Goal: Communication & Community: Ask a question

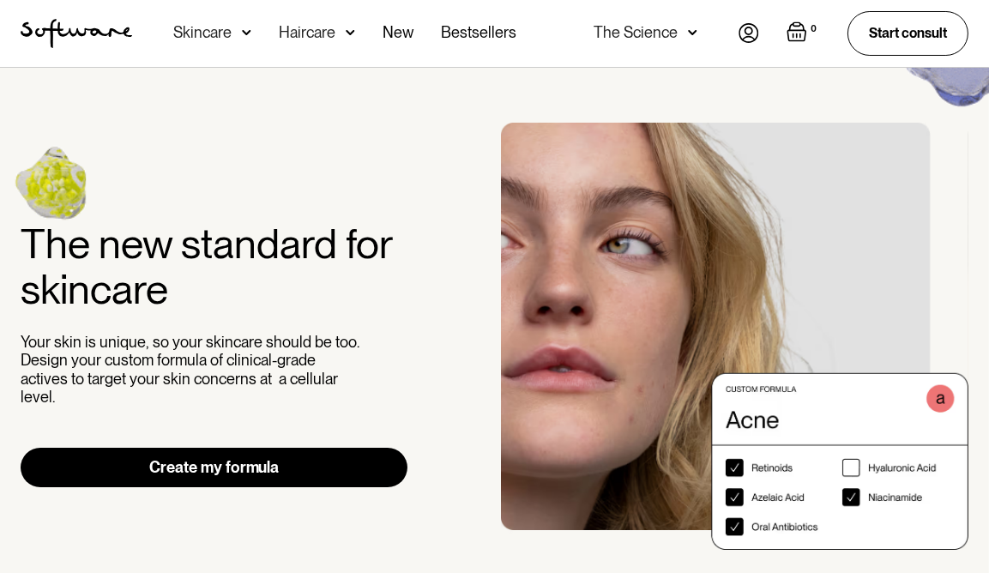
click at [751, 36] on img at bounding box center [748, 33] width 21 height 20
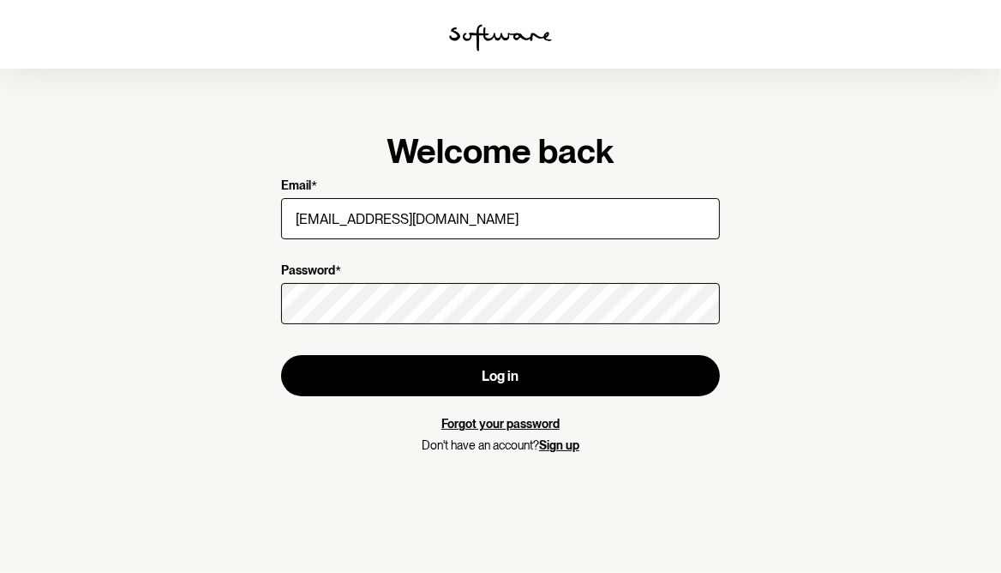
click at [443, 212] on input "[EMAIL_ADDRESS][DOMAIN_NAME]" at bounding box center [500, 218] width 439 height 41
type input "[EMAIL_ADDRESS][DOMAIN_NAME]"
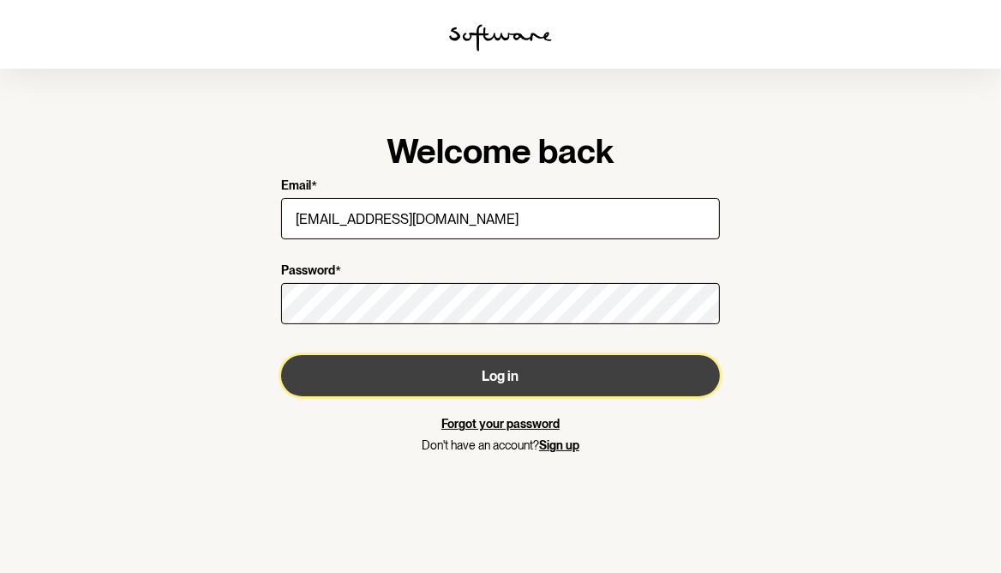
click at [510, 379] on button "Log in" at bounding box center [500, 375] width 439 height 41
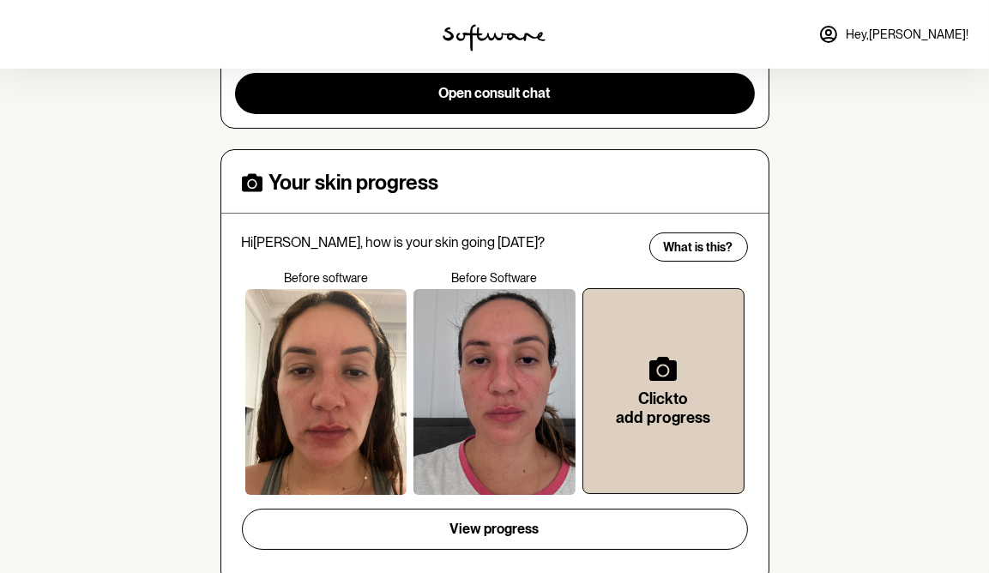
scroll to position [357, 0]
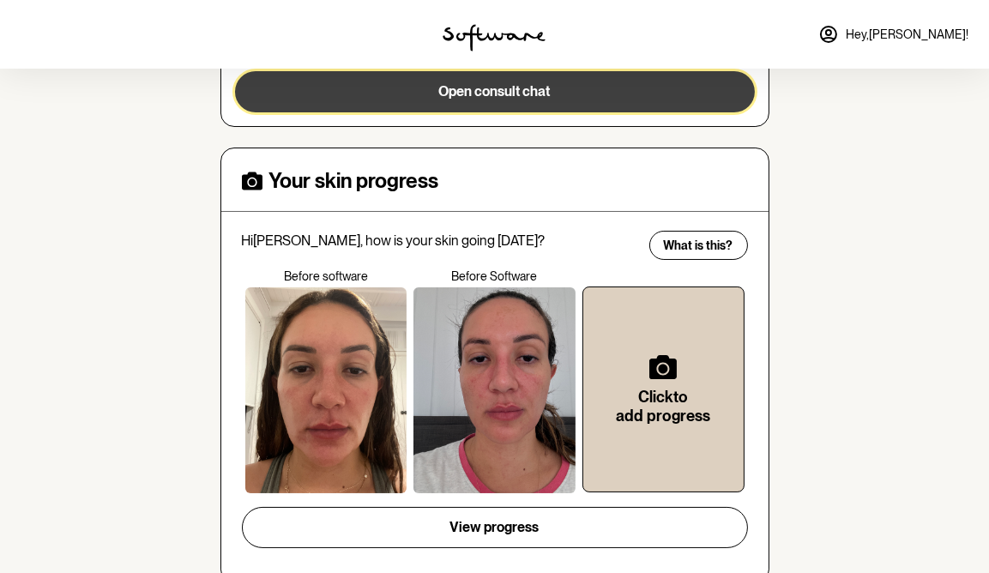
click at [549, 87] on button "Open consult chat" at bounding box center [495, 91] width 520 height 41
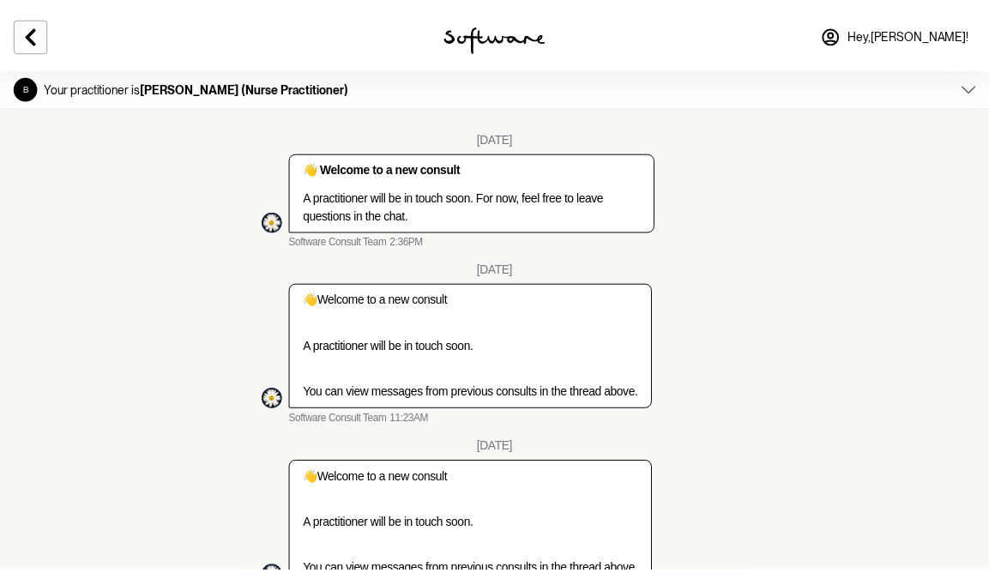
scroll to position [2089, 0]
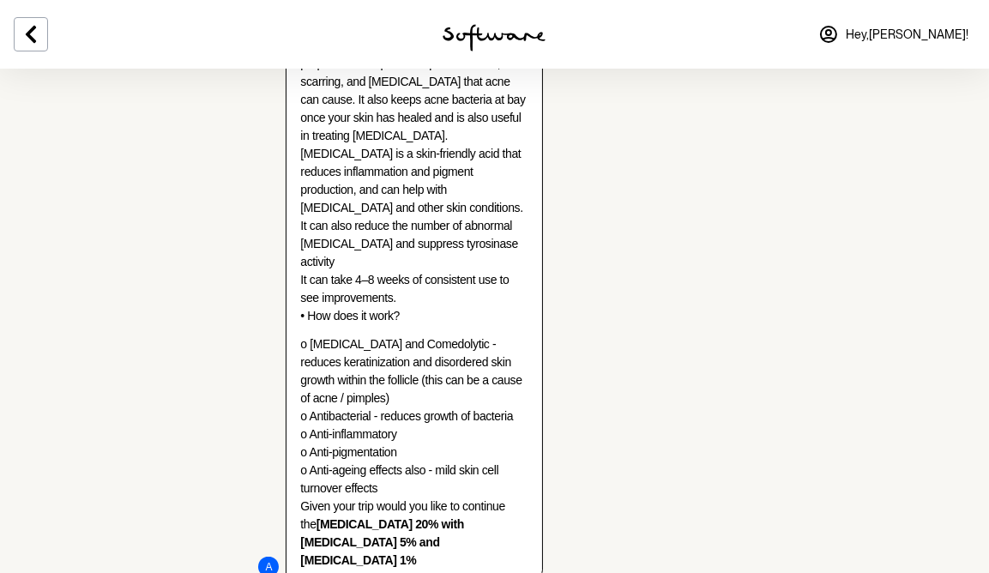
type textarea "Hi [PERSON_NAME], Thank you for your reply :)"
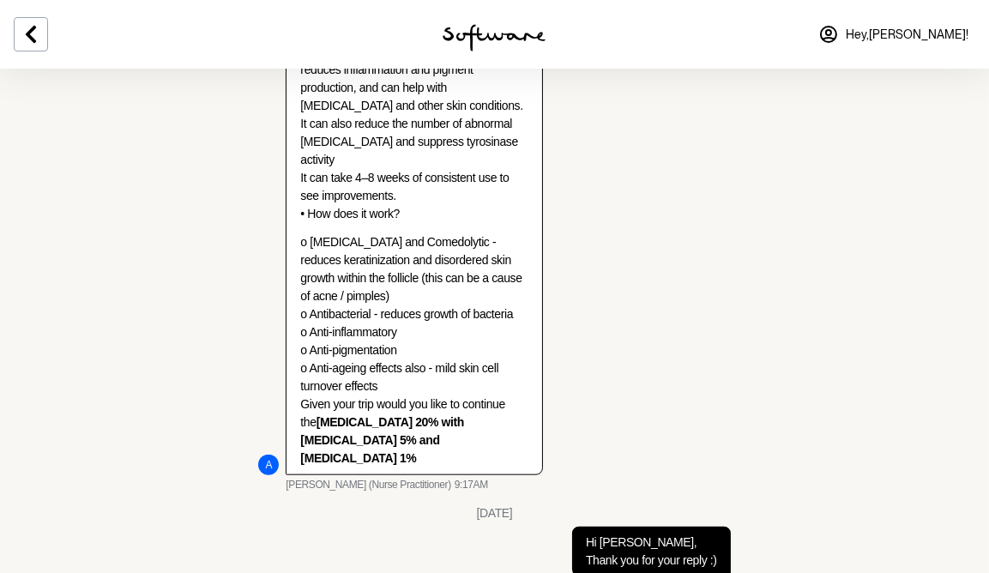
type textarea "I"
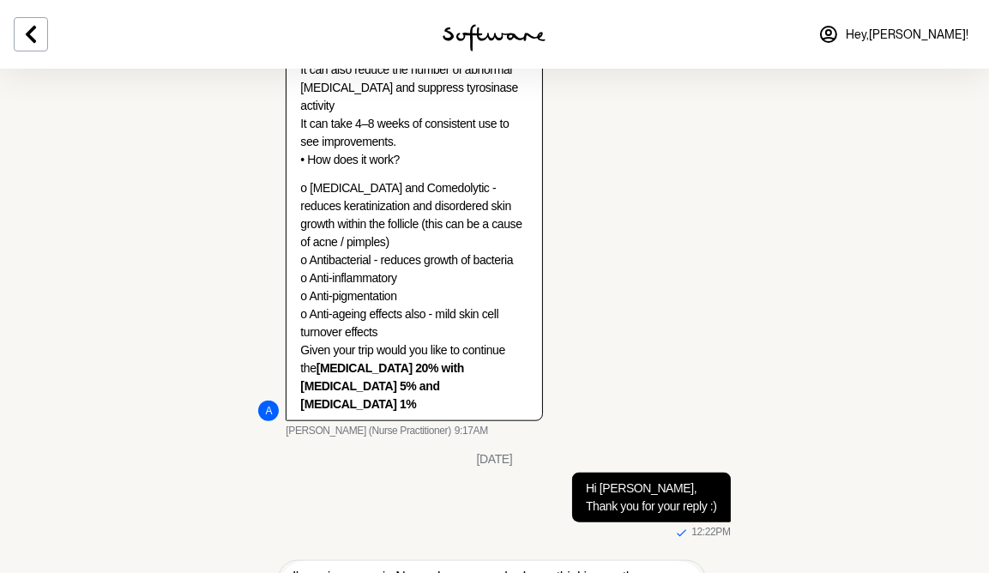
scroll to position [2269, 0]
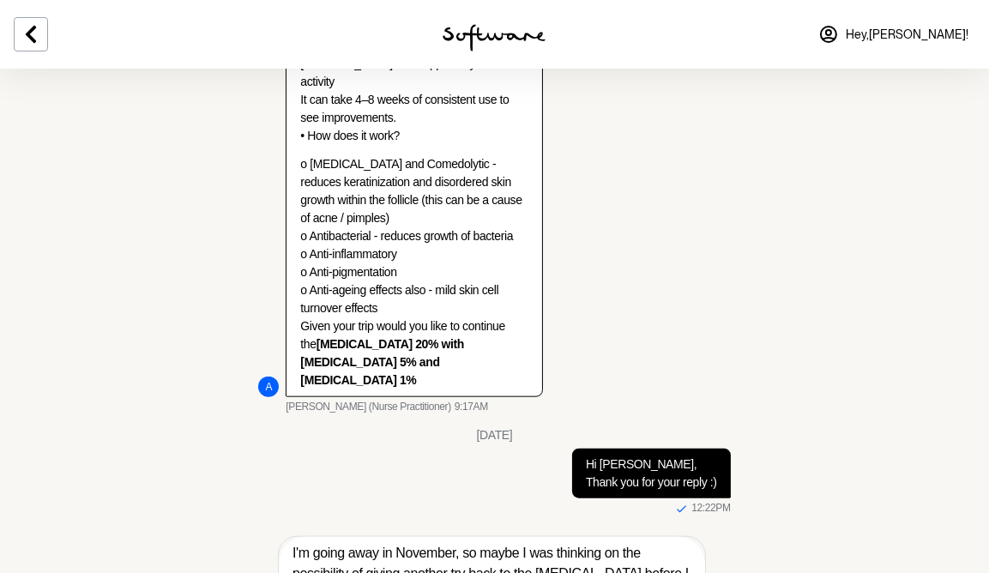
paste textarea "Hi, I’m going away in November, and I was wondering if it would be possible to …"
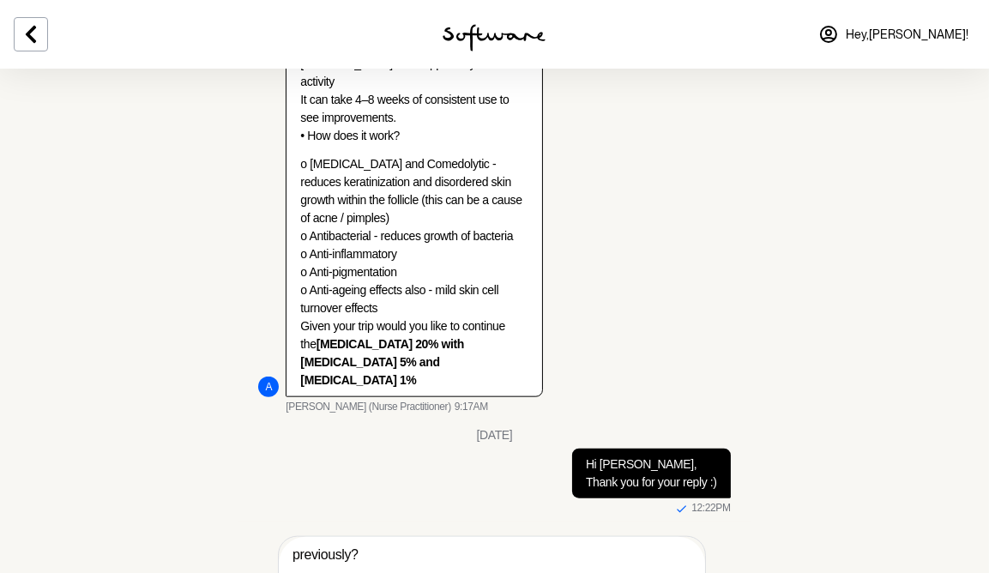
scroll to position [163, 0]
drag, startPoint x: 295, startPoint y: 497, endPoint x: 452, endPoint y: 607, distance: 191.5
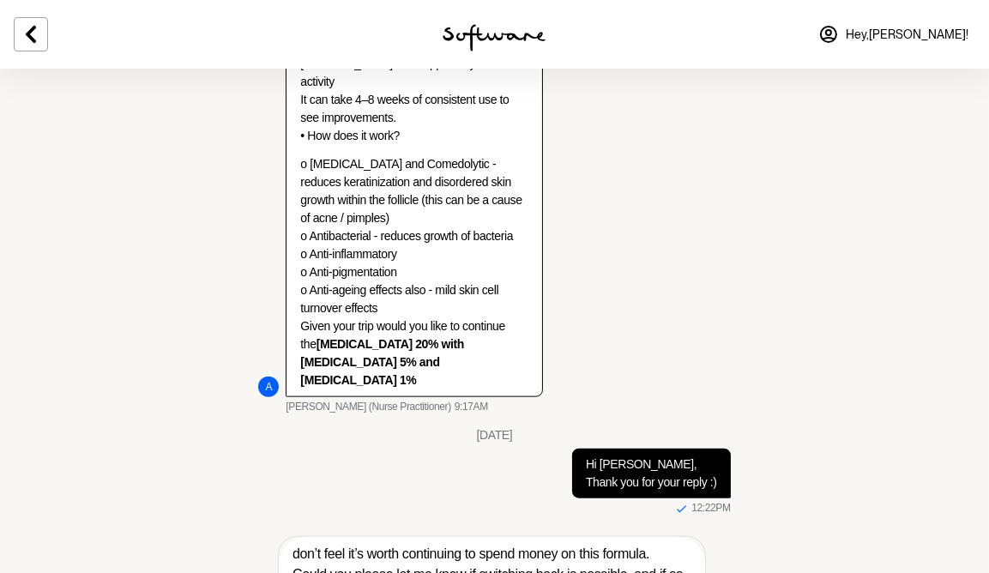
scroll to position [82, 0]
type textarea "I’m going away in November, and I was wondering if it would be possible to swit…"
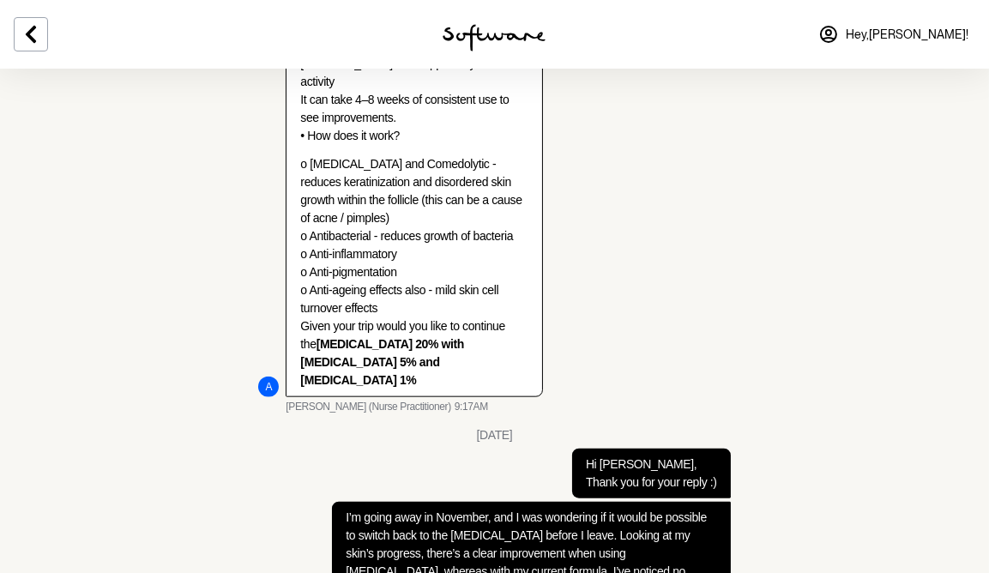
scroll to position [2370, 0]
